Goal: Information Seeking & Learning: Learn about a topic

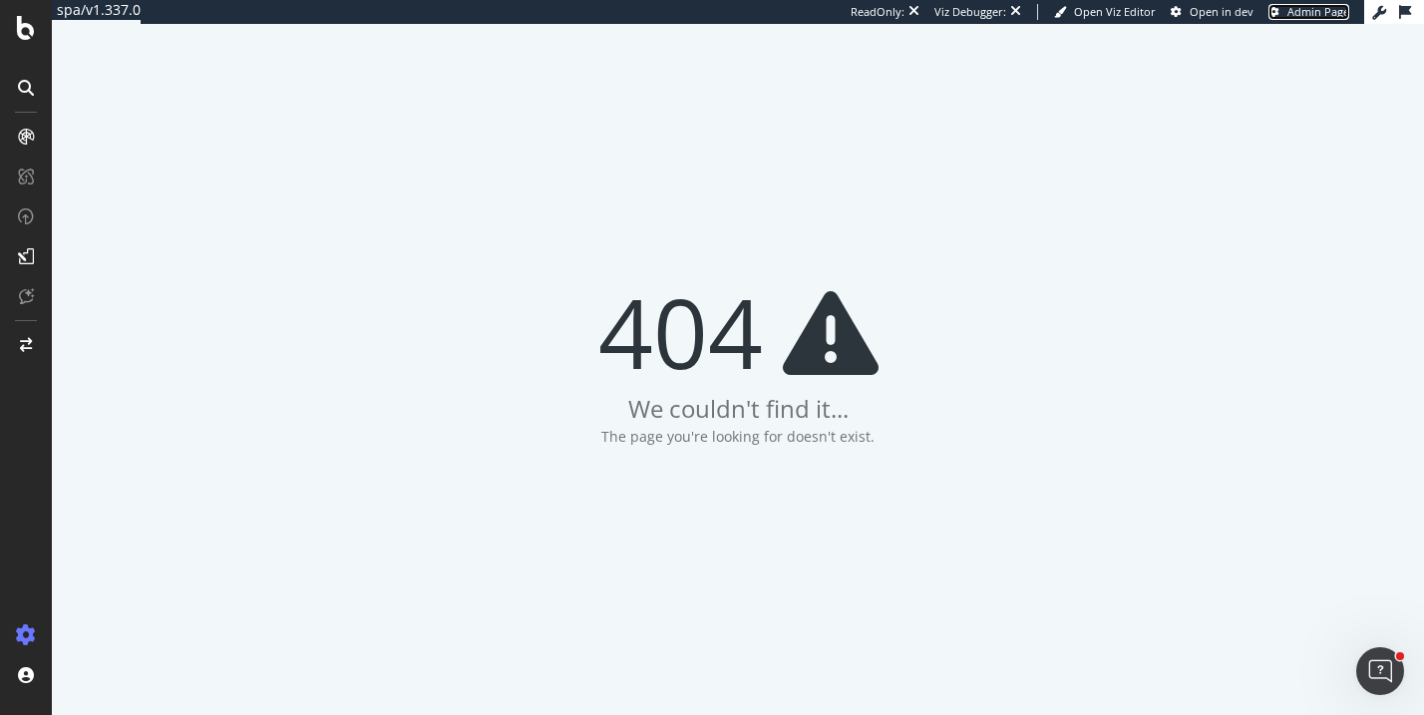
click at [1314, 10] on span "Admin Page" at bounding box center [1319, 11] width 62 height 15
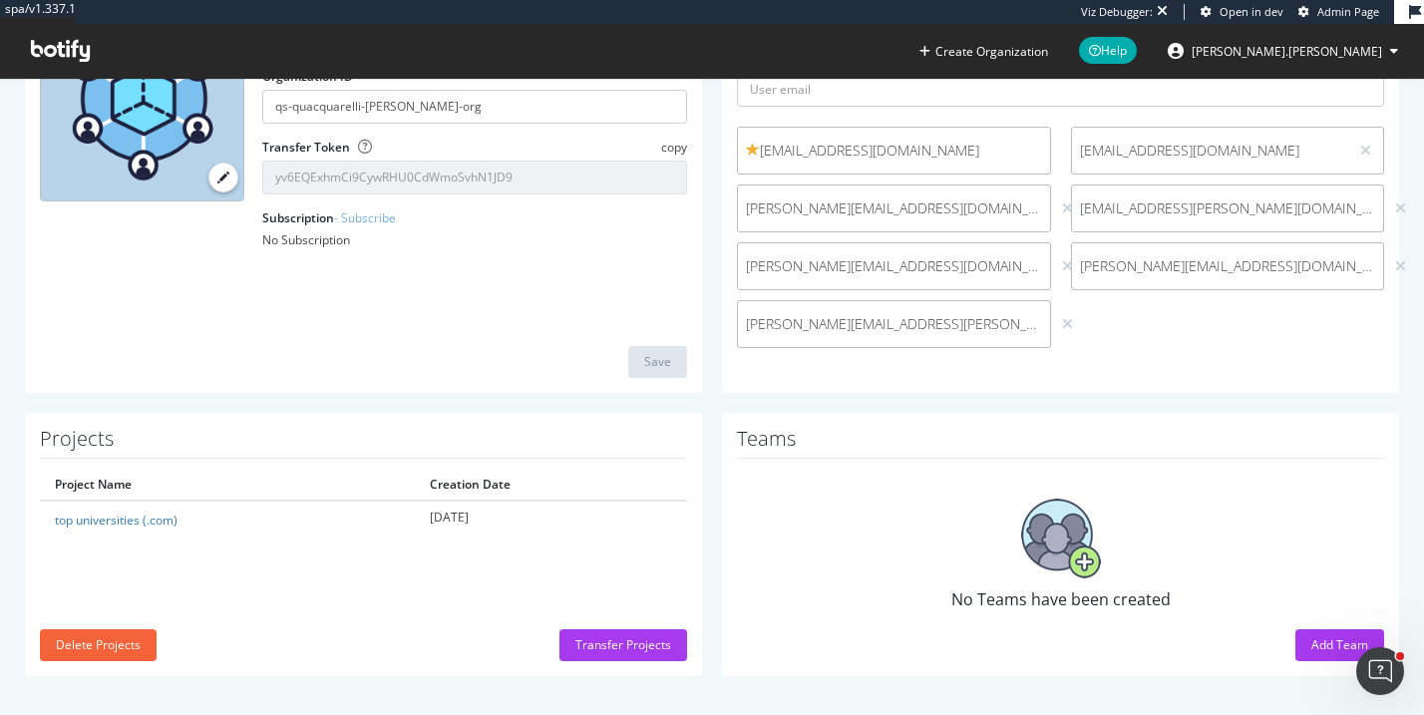
scroll to position [219, 0]
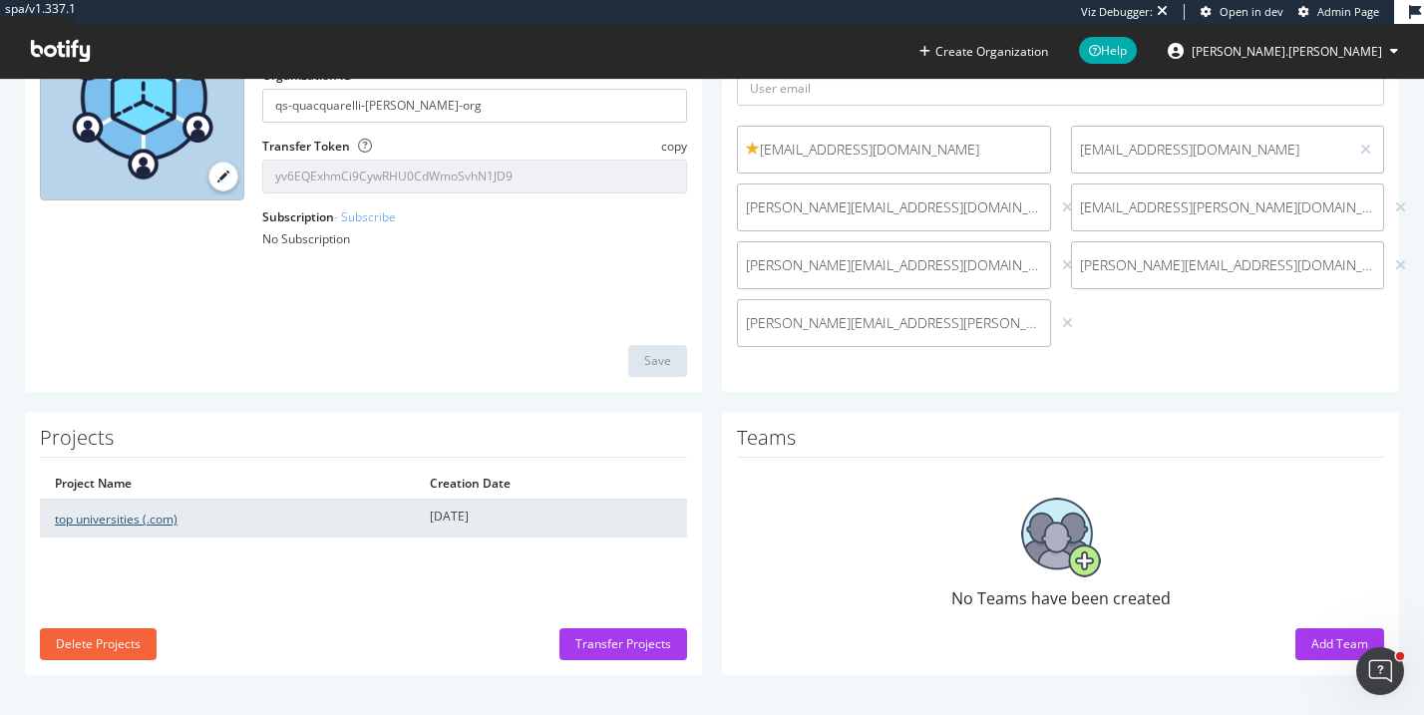
click at [137, 520] on link "top universities (.com)" at bounding box center [116, 519] width 123 height 17
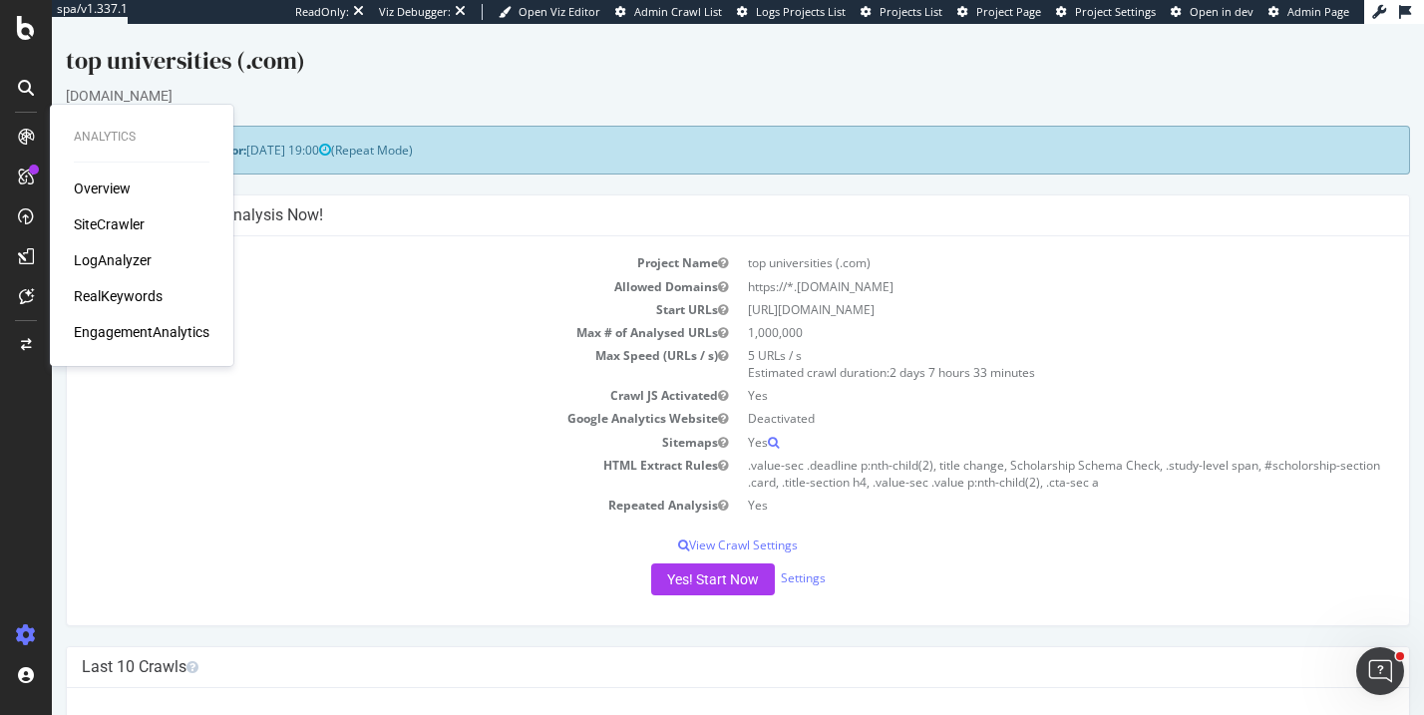
click at [126, 331] on div "EngagementAnalytics" at bounding box center [142, 332] width 136 height 20
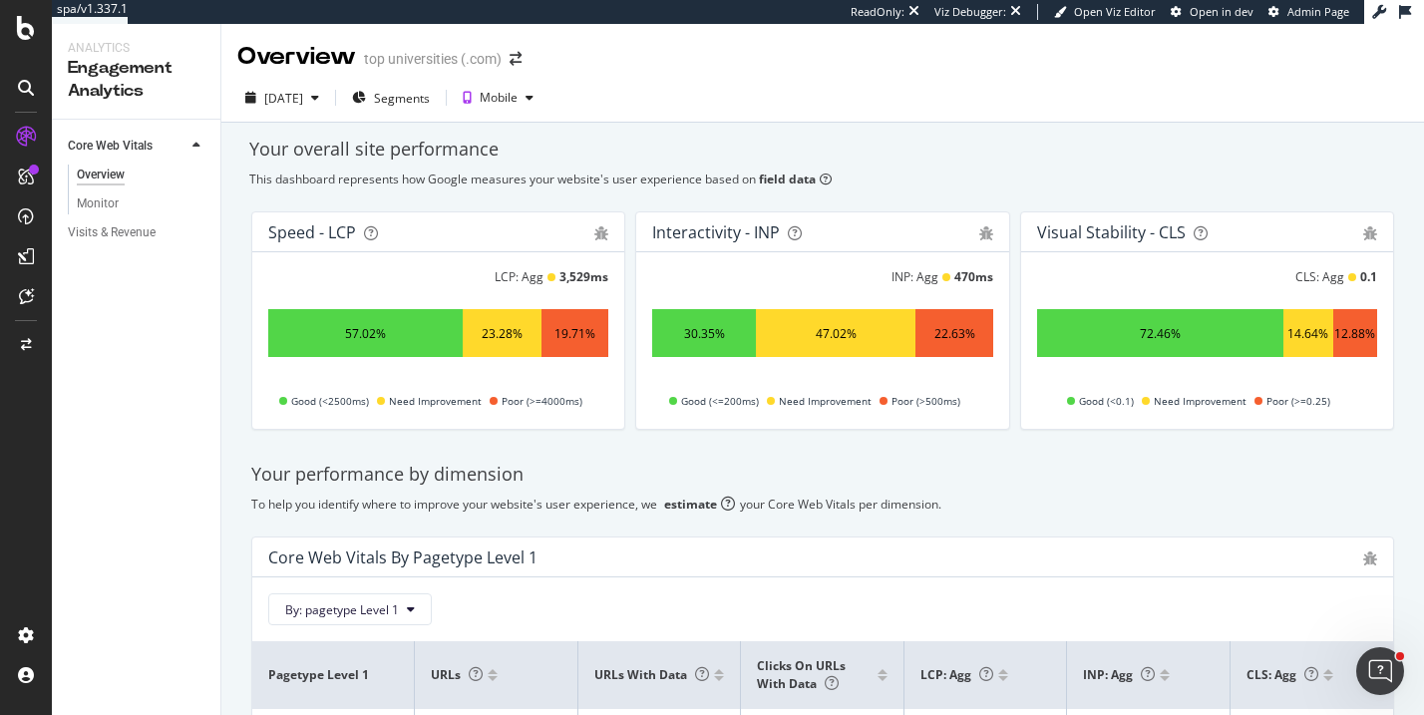
click at [104, 457] on div "Core Web Vitals Overview Monitor Visits & Revenue" at bounding box center [136, 417] width 169 height 595
